Goal: Find specific page/section: Find specific page/section

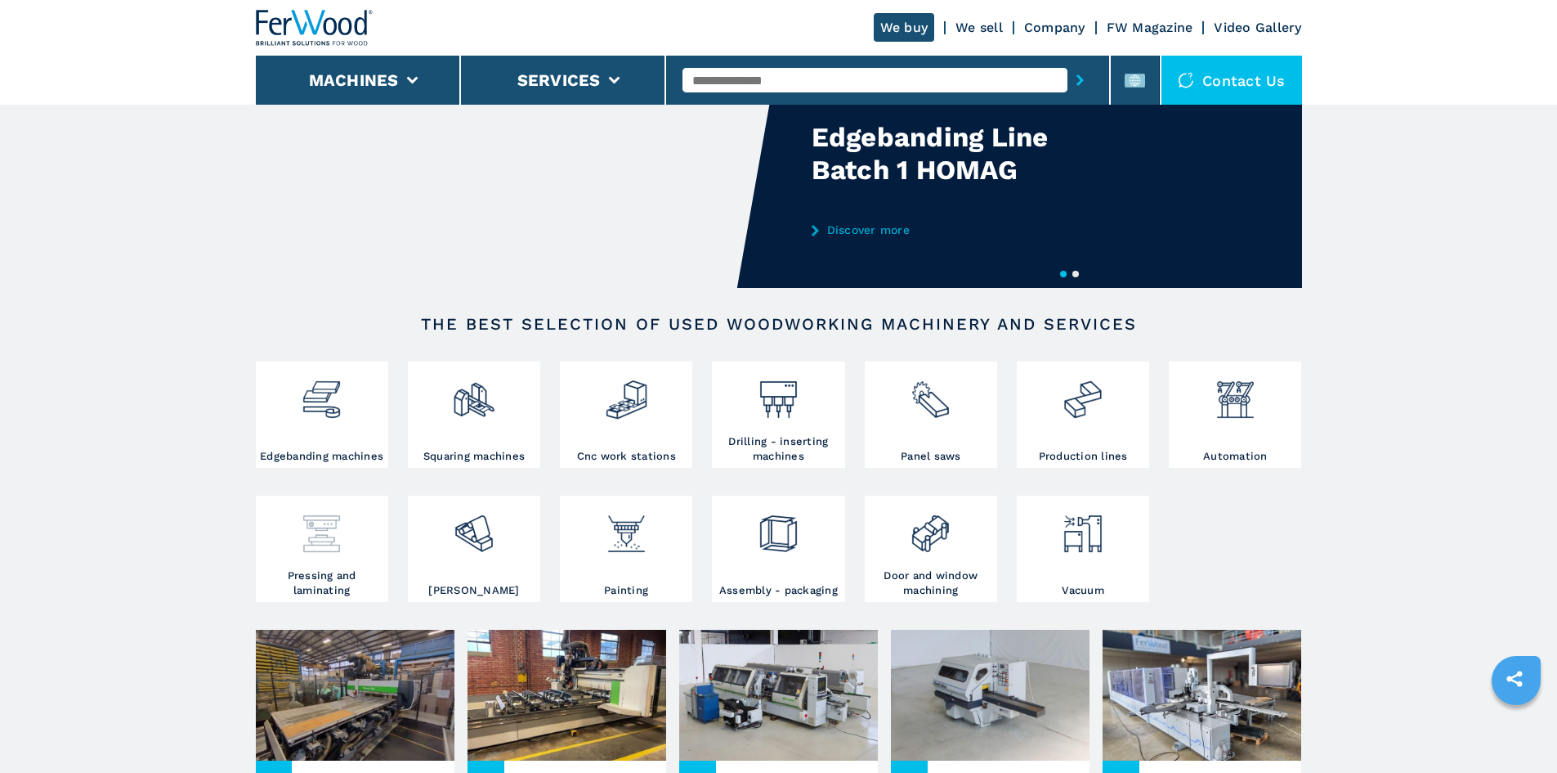
click at [358, 545] on div at bounding box center [322, 528] width 124 height 56
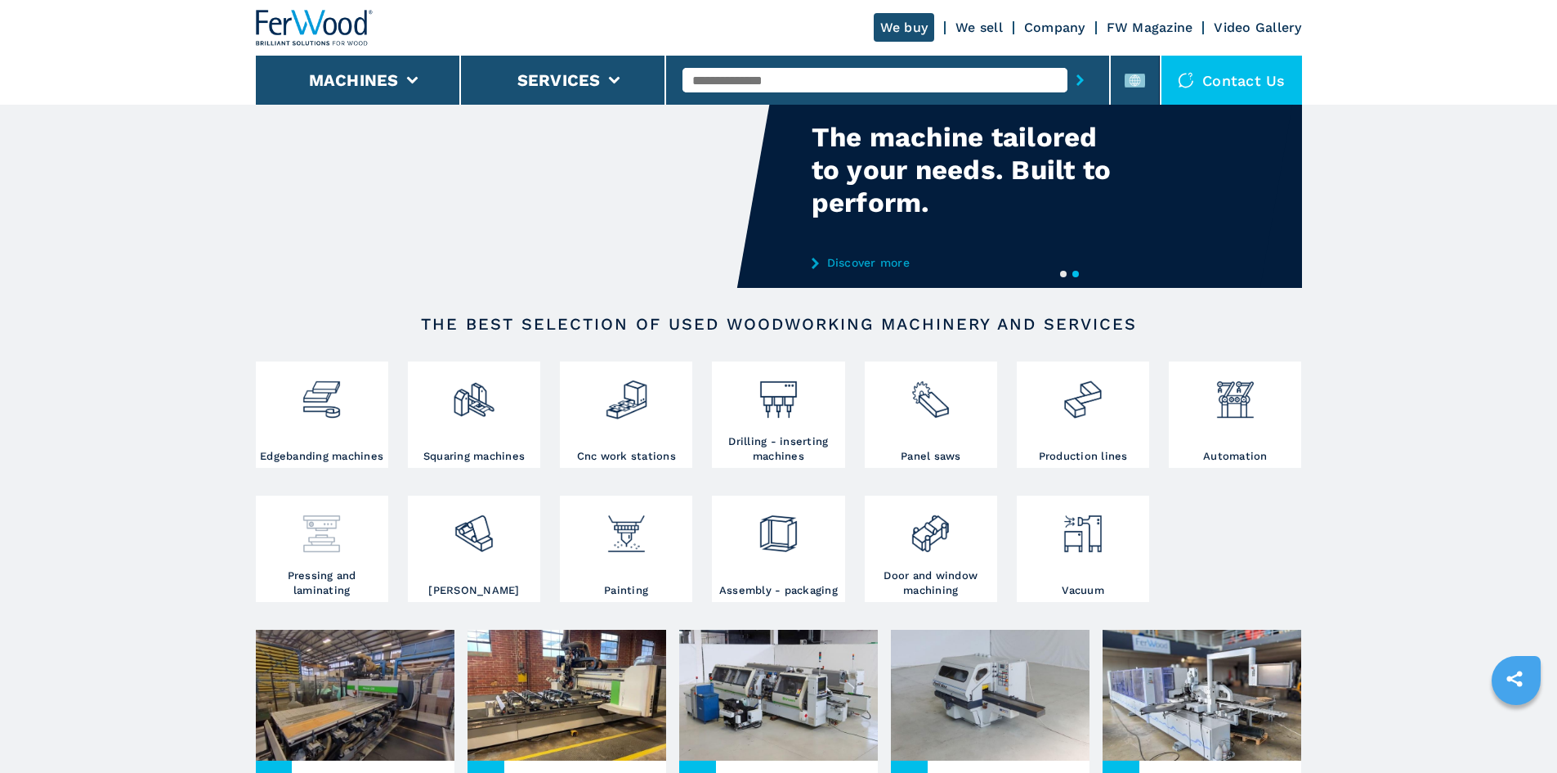
click at [281, 598] on h3 "Pressing and laminating" at bounding box center [322, 582] width 124 height 29
click at [305, 598] on h3 "Pressing and laminating" at bounding box center [322, 582] width 124 height 29
click at [316, 568] on div at bounding box center [322, 534] width 124 height 69
